Goal: Information Seeking & Learning: Learn about a topic

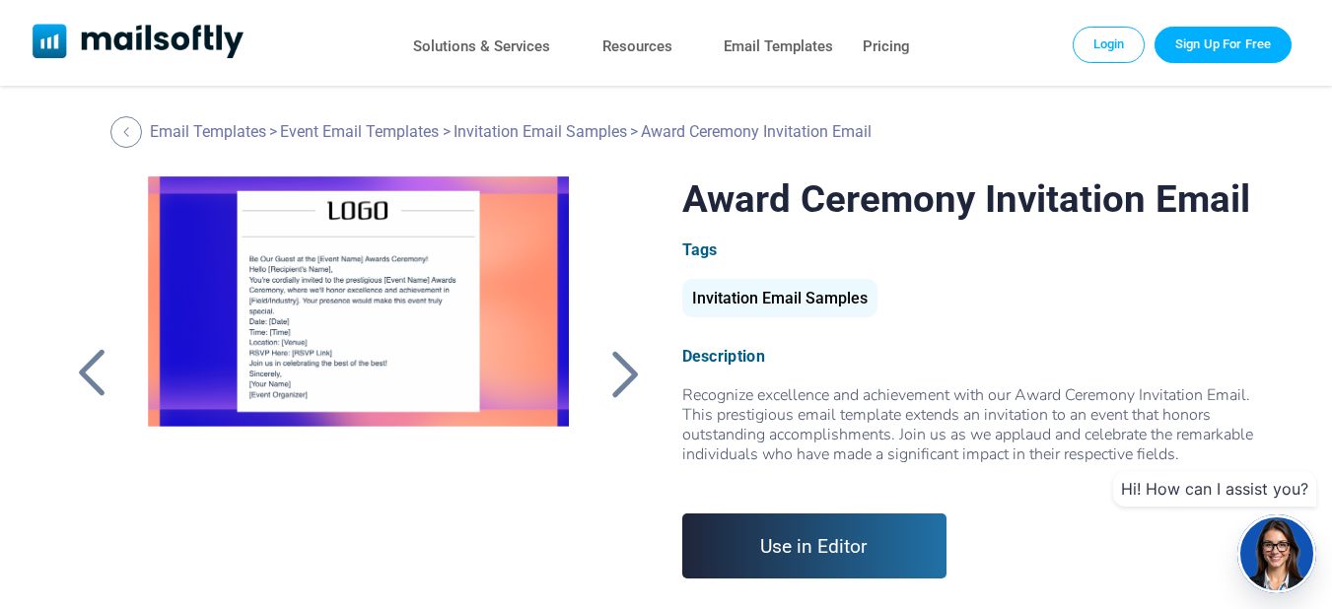
click at [628, 376] on div at bounding box center [624, 373] width 49 height 51
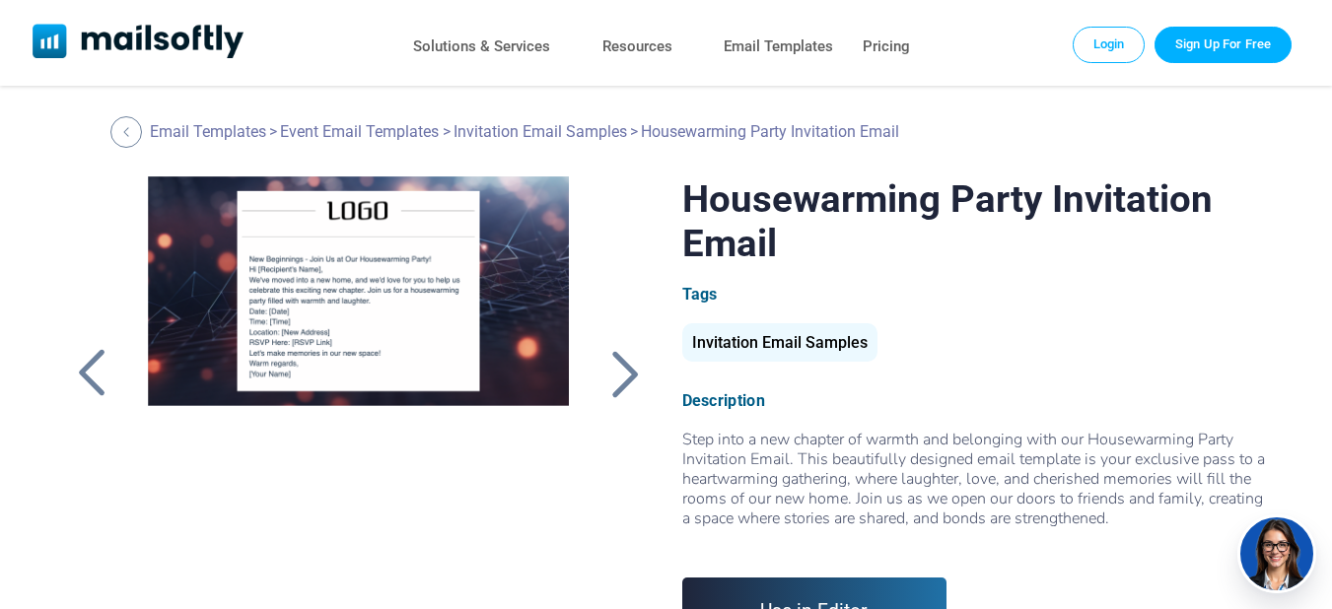
click at [796, 346] on div "Invitation Email Samples" at bounding box center [779, 342] width 195 height 38
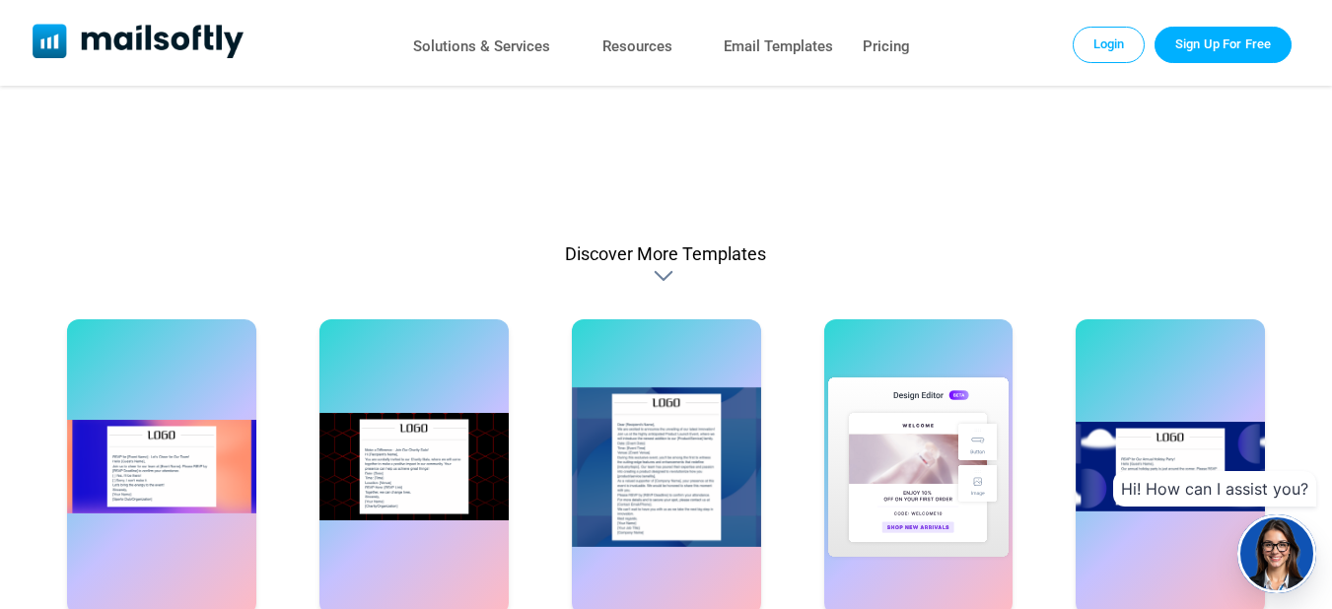
scroll to position [842, 0]
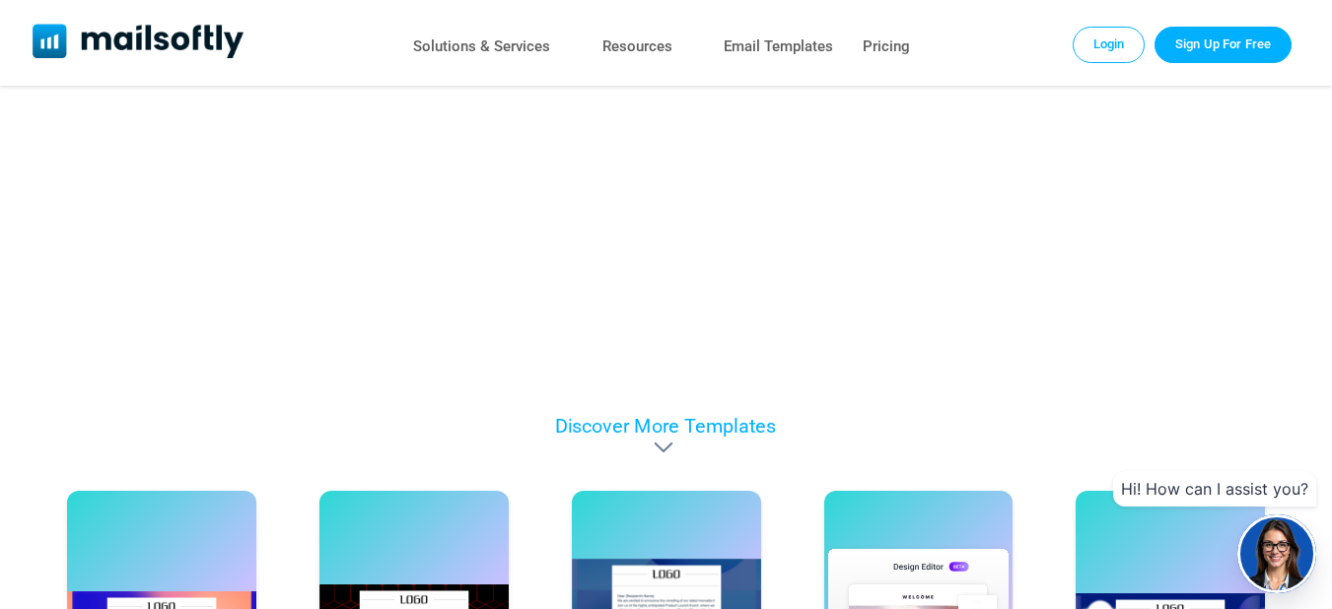
click at [673, 426] on div "Discover More Templates" at bounding box center [665, 425] width 221 height 23
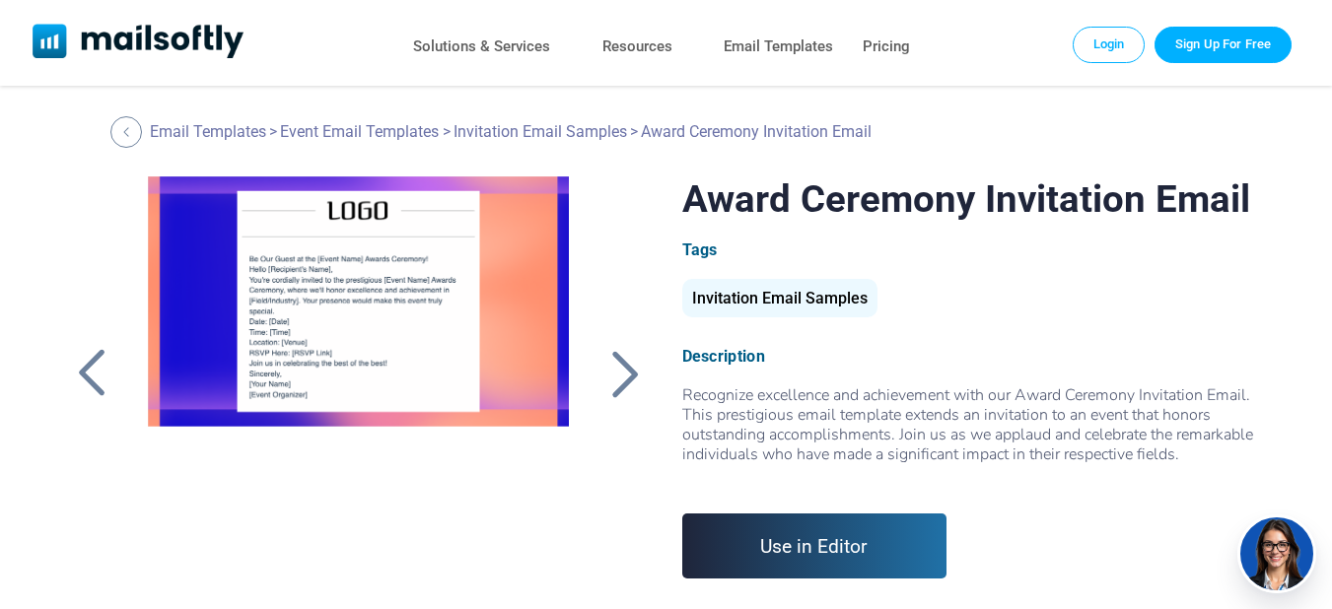
scroll to position [0, 0]
click at [635, 377] on div at bounding box center [624, 373] width 49 height 51
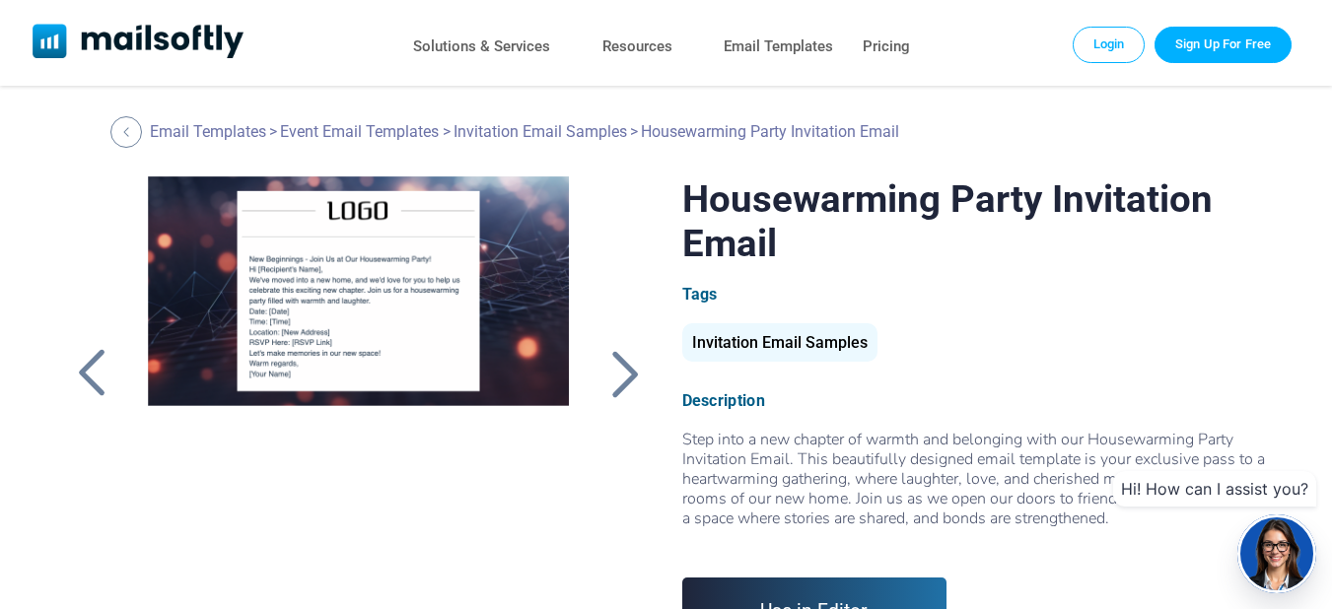
click at [632, 377] on div at bounding box center [624, 373] width 49 height 51
